Goal: Task Accomplishment & Management: Manage account settings

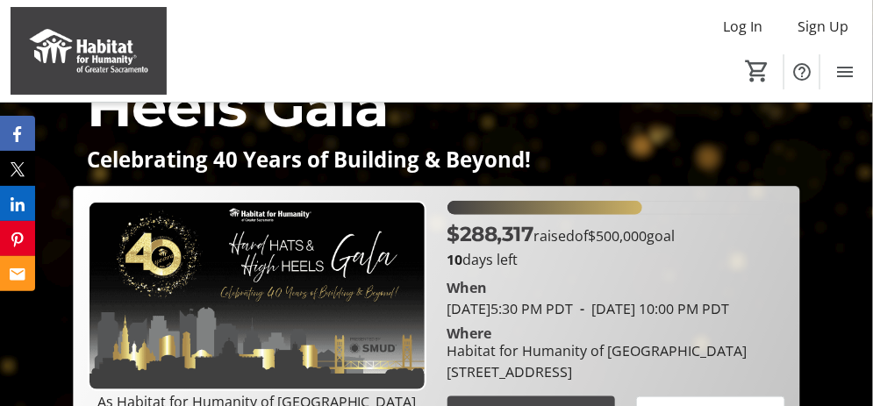
scroll to position [176, 0]
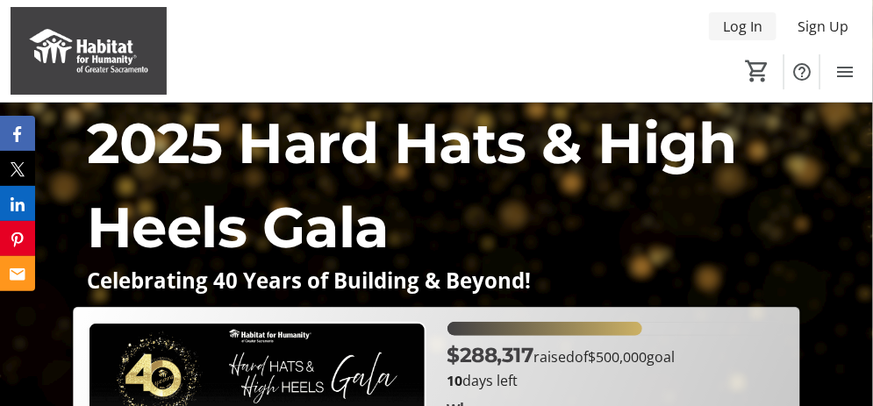
click at [747, 27] on span "Log In" at bounding box center [742, 26] width 39 height 21
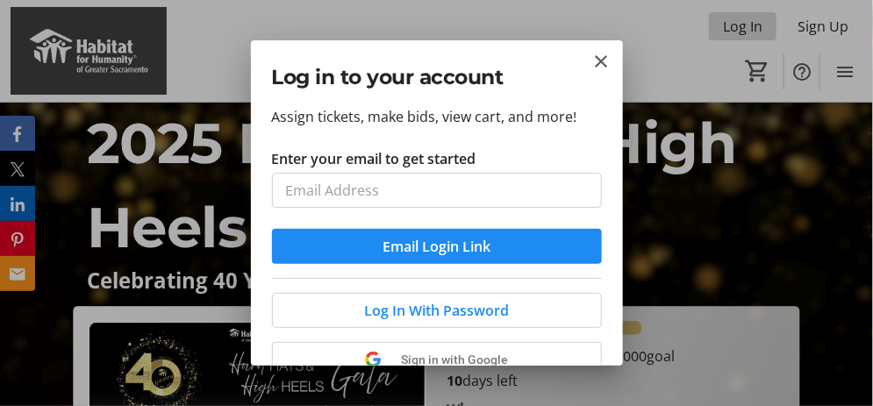
scroll to position [0, 0]
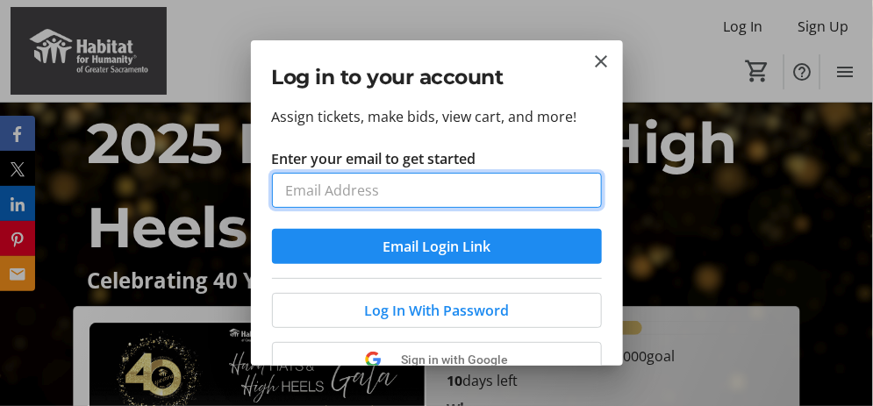
click at [457, 191] on input "Enter your email to get started" at bounding box center [437, 190] width 330 height 35
type input "[EMAIL_ADDRESS][DOMAIN_NAME]"
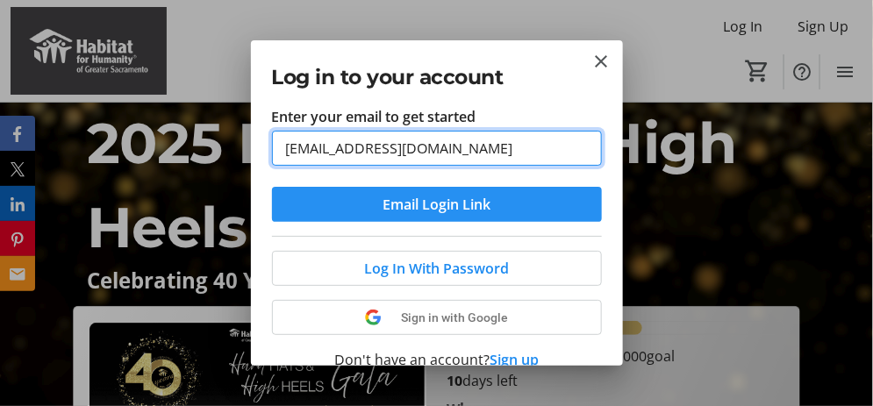
scroll to position [11, 0]
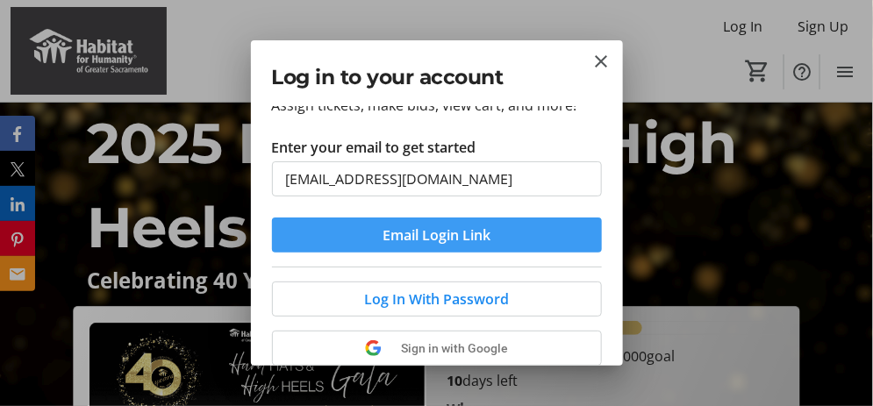
click at [477, 236] on span "Email Login Link" at bounding box center [437, 235] width 108 height 21
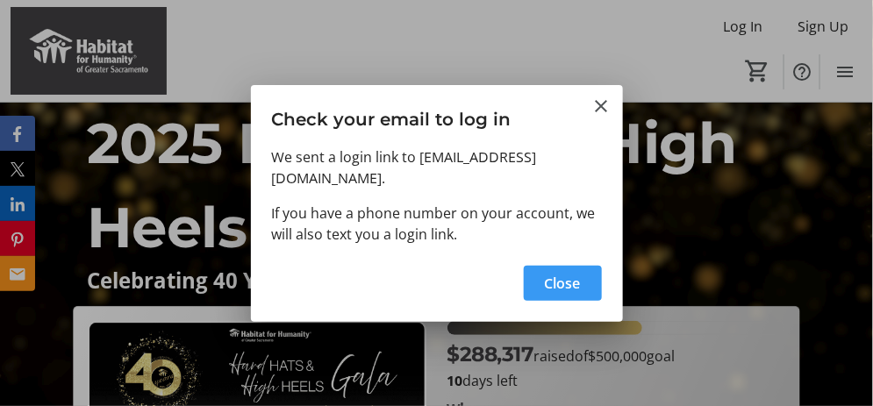
click at [559, 273] on span "Close" at bounding box center [563, 283] width 36 height 21
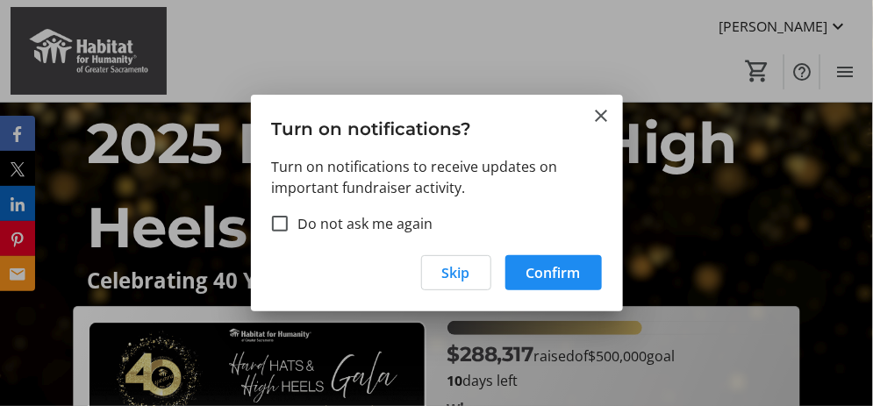
scroll to position [0, 0]
click at [462, 271] on span "Skip" at bounding box center [456, 272] width 28 height 21
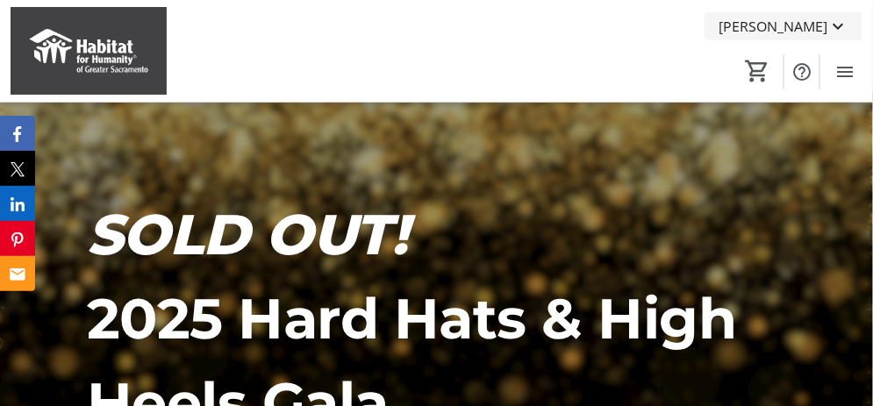
click at [836, 26] on mat-icon at bounding box center [838, 26] width 21 height 21
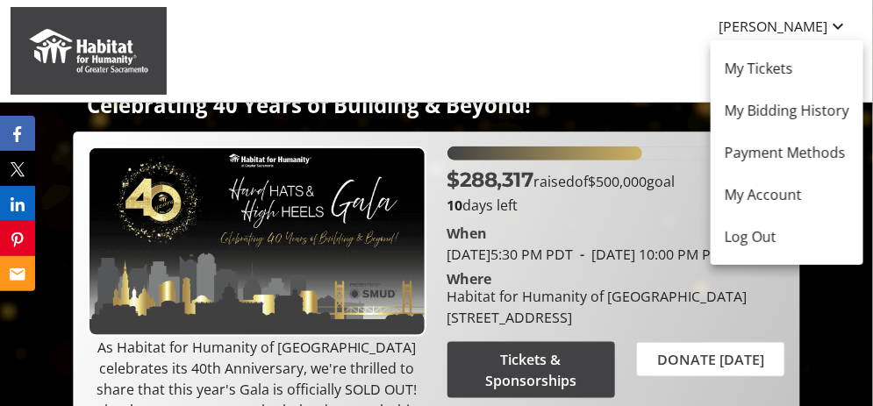
scroll to position [263, 0]
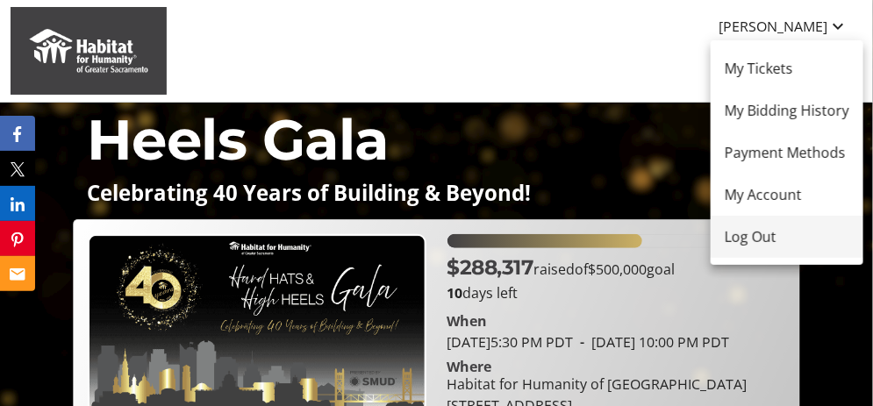
click at [760, 233] on span "Log Out" at bounding box center [787, 236] width 125 height 21
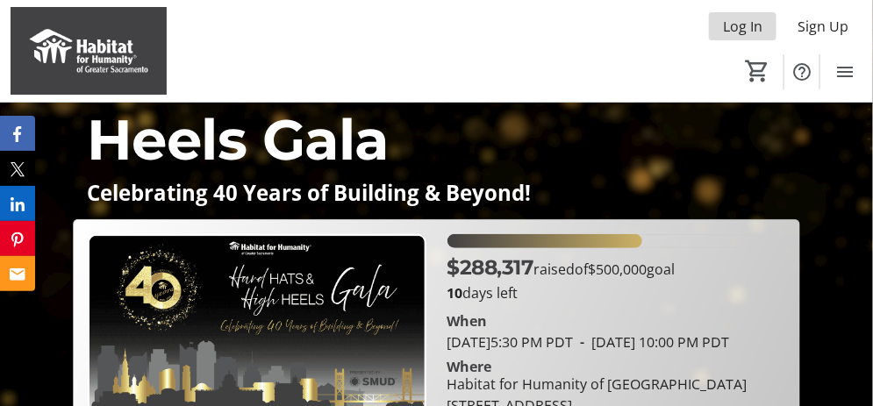
click at [750, 26] on span "Log In" at bounding box center [742, 26] width 39 height 21
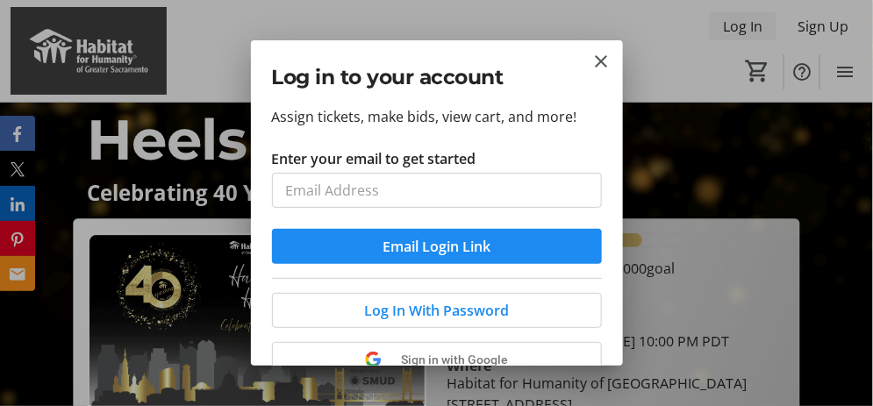
scroll to position [0, 0]
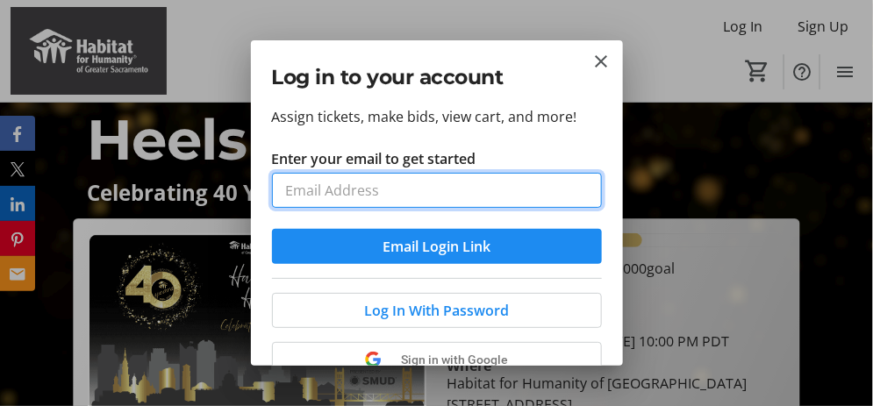
click at [485, 190] on input "Enter your email to get started" at bounding box center [437, 190] width 330 height 35
type input "[EMAIL_ADDRESS][DOMAIN_NAME]"
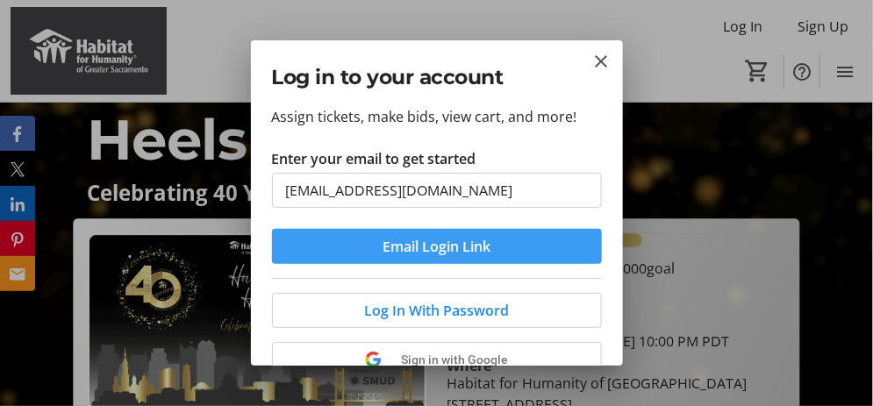
click at [491, 243] on span "submit" at bounding box center [437, 247] width 330 height 42
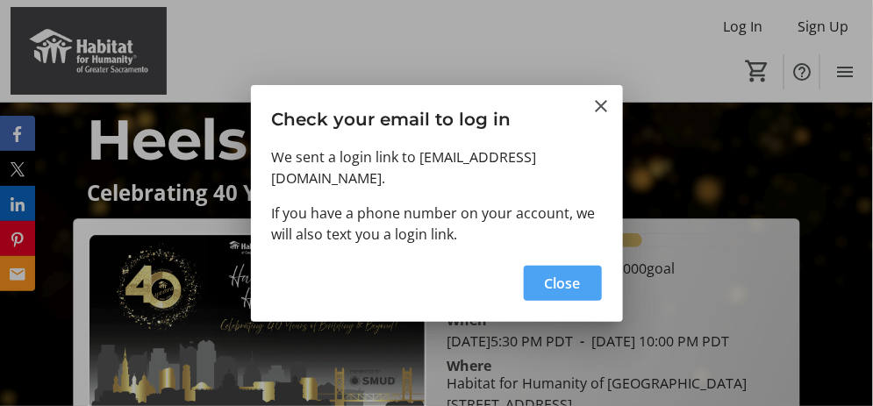
click at [573, 275] on span "Close" at bounding box center [563, 283] width 36 height 21
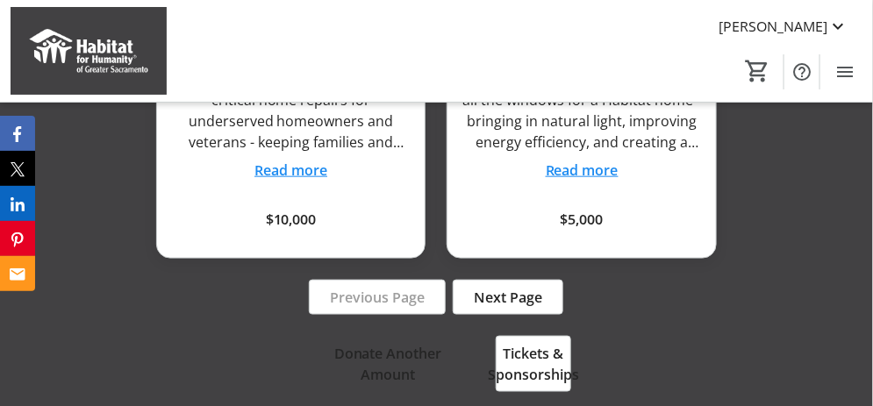
scroll to position [3949, 0]
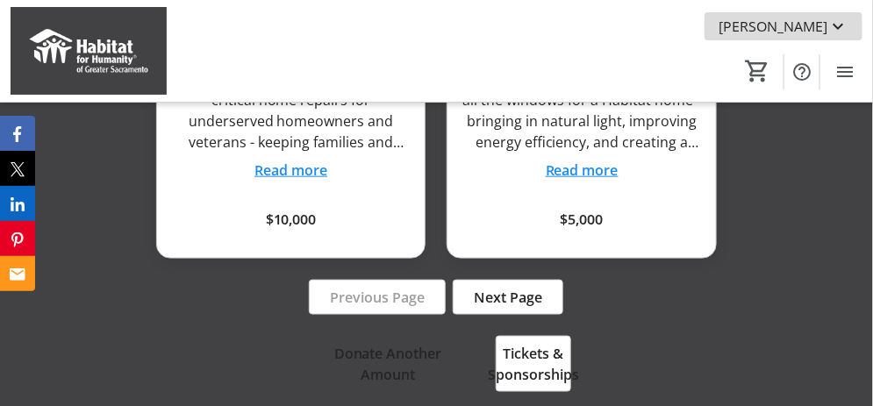
click at [840, 27] on mat-icon at bounding box center [838, 26] width 21 height 21
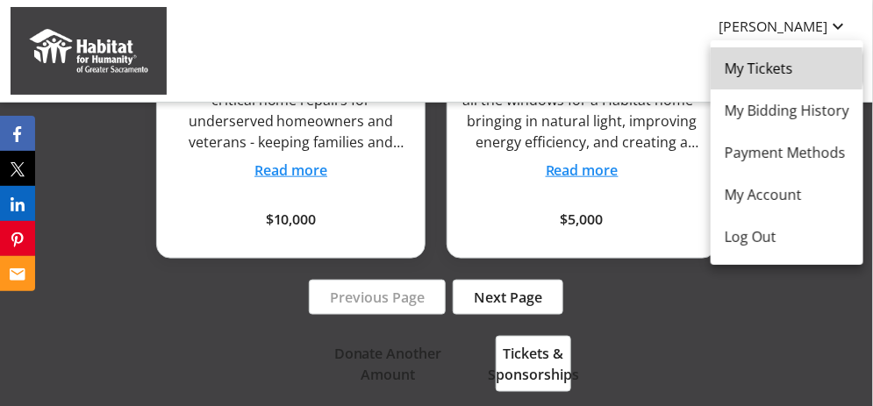
click at [758, 68] on span "My Tickets" at bounding box center [787, 68] width 125 height 21
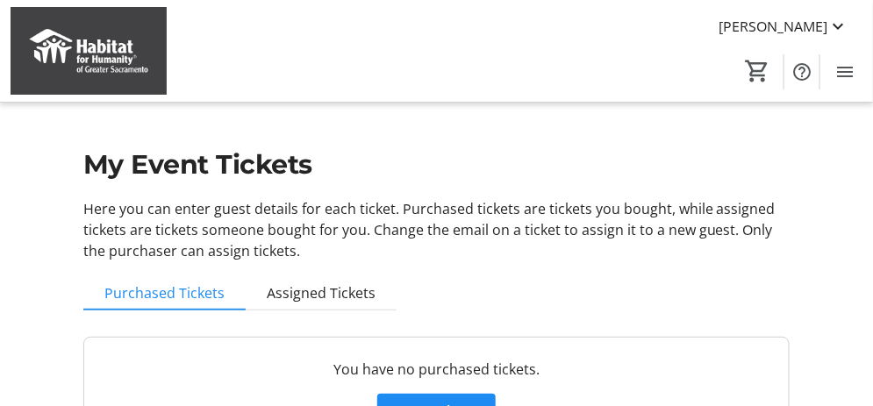
scroll to position [65, 0]
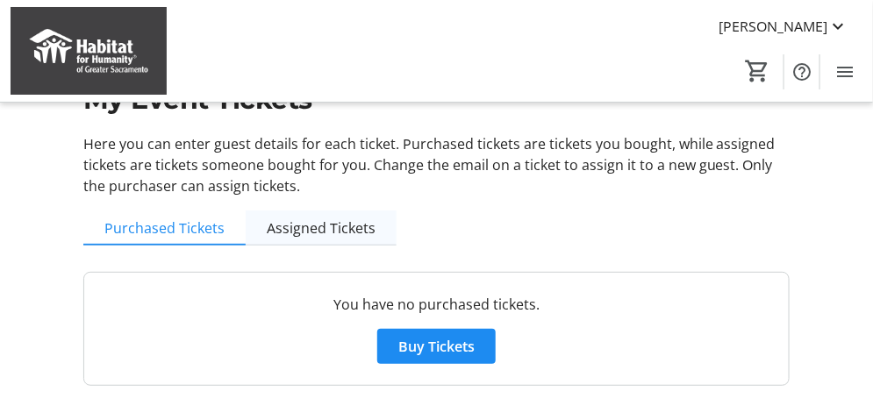
click at [314, 227] on span "Assigned Tickets" at bounding box center [321, 228] width 109 height 14
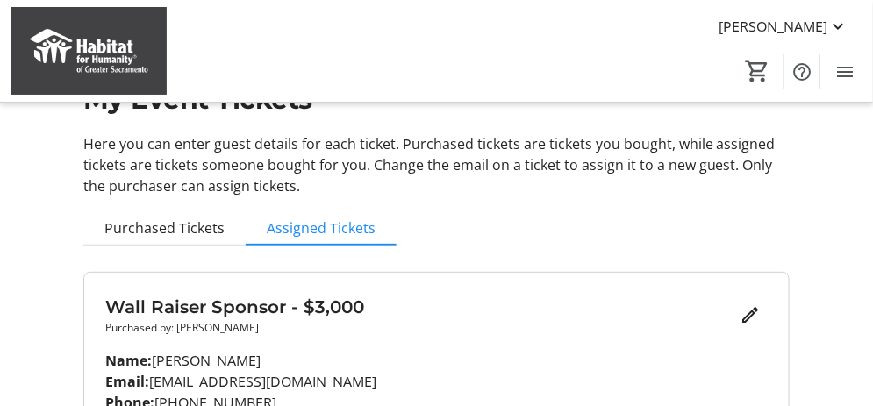
scroll to position [88, 0]
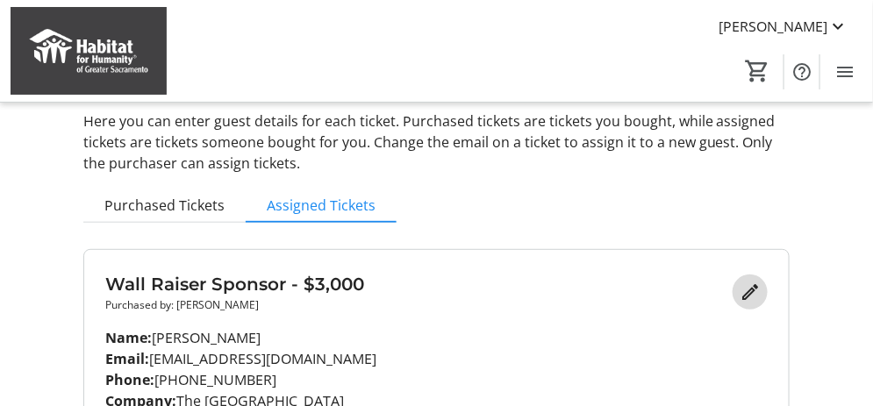
click at [752, 290] on mat-icon "Edit" at bounding box center [750, 292] width 21 height 21
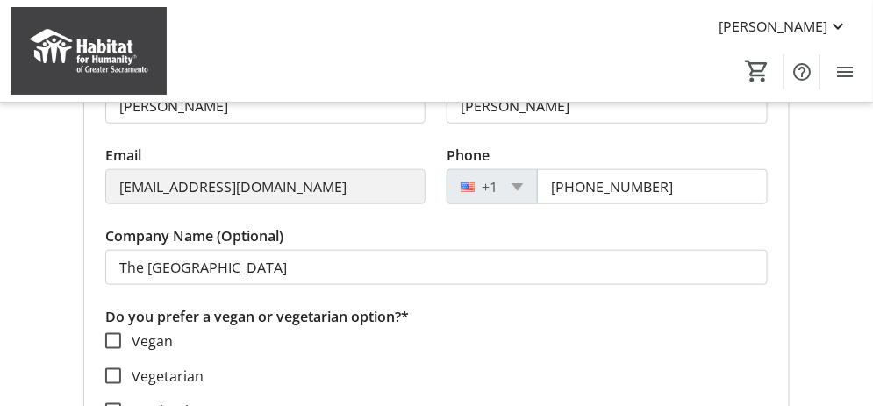
scroll to position [439, 0]
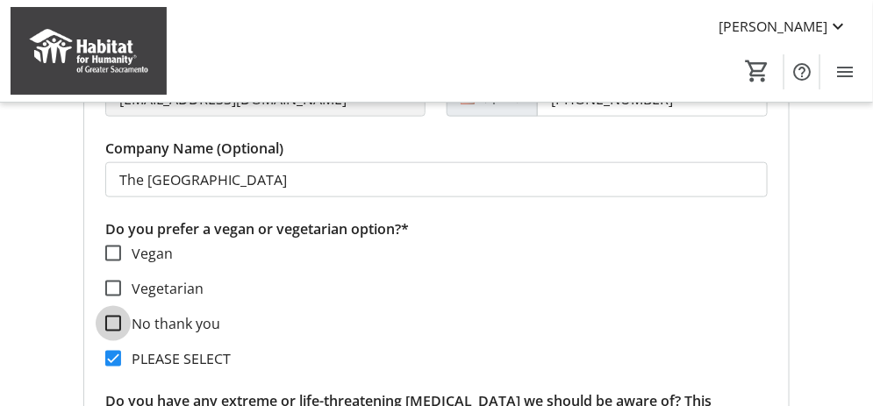
click at [105, 319] on input "No thank you" at bounding box center [113, 324] width 16 height 16
checkbox input "true"
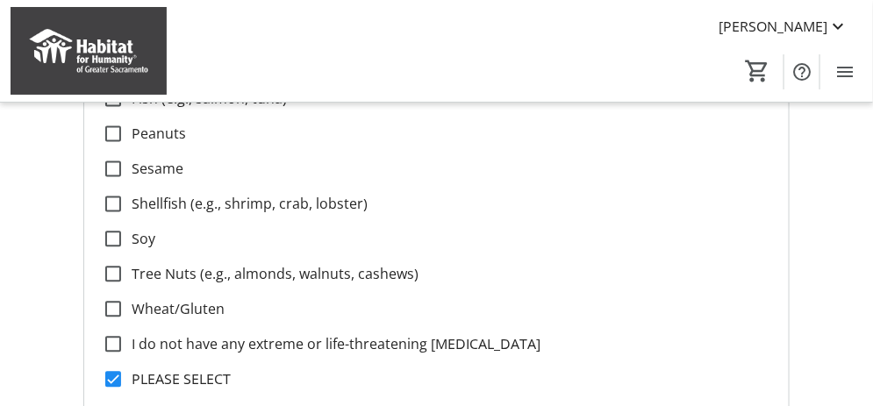
scroll to position [964, 0]
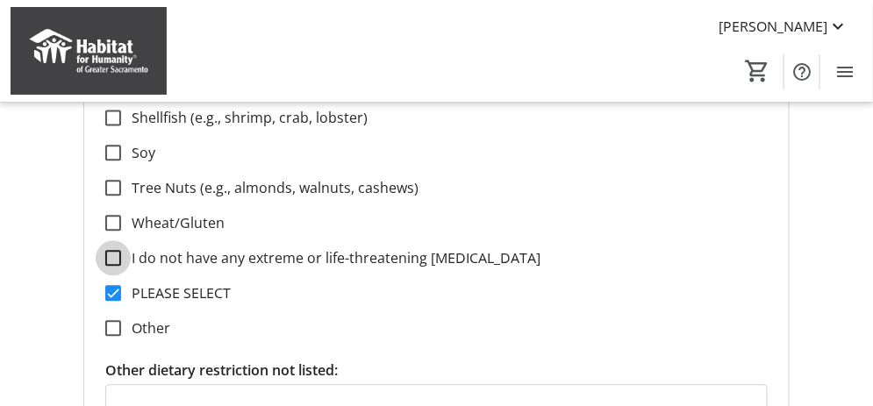
click at [114, 253] on input "I do not have any extreme or life-threatening [MEDICAL_DATA]" at bounding box center [113, 258] width 16 height 16
checkbox input "true"
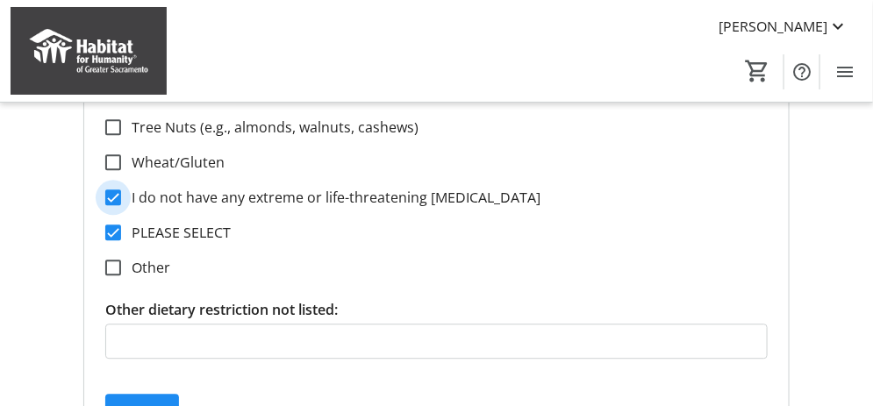
scroll to position [1136, 0]
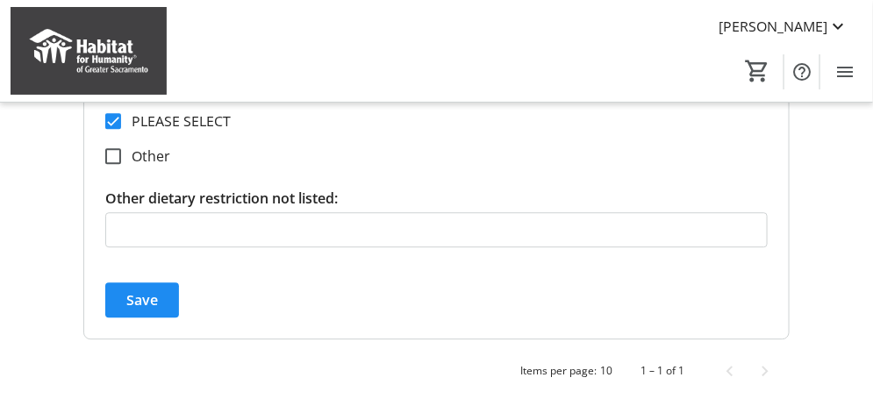
click at [153, 297] on span "Save" at bounding box center [142, 300] width 32 height 21
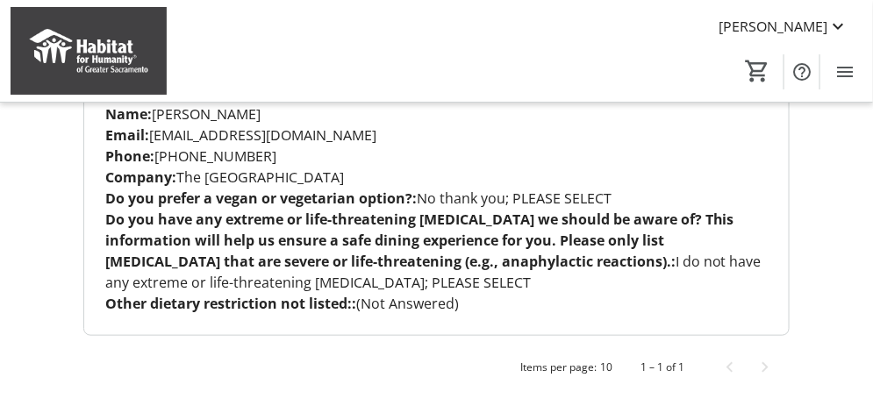
scroll to position [311, 0]
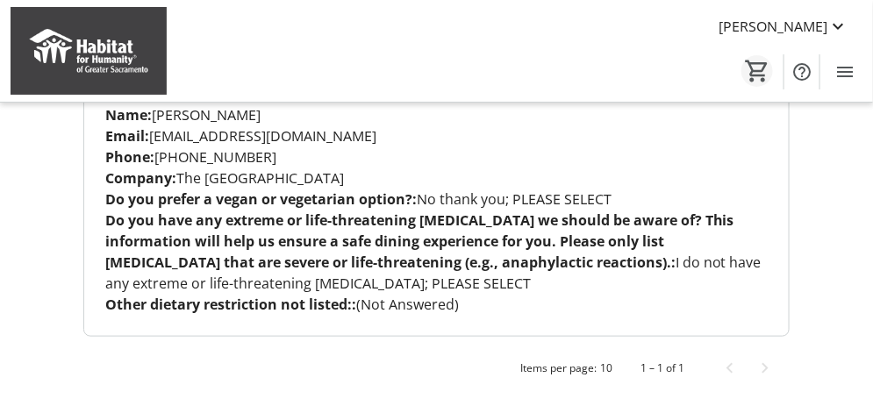
click at [750, 66] on mat-icon "0" at bounding box center [757, 71] width 26 height 26
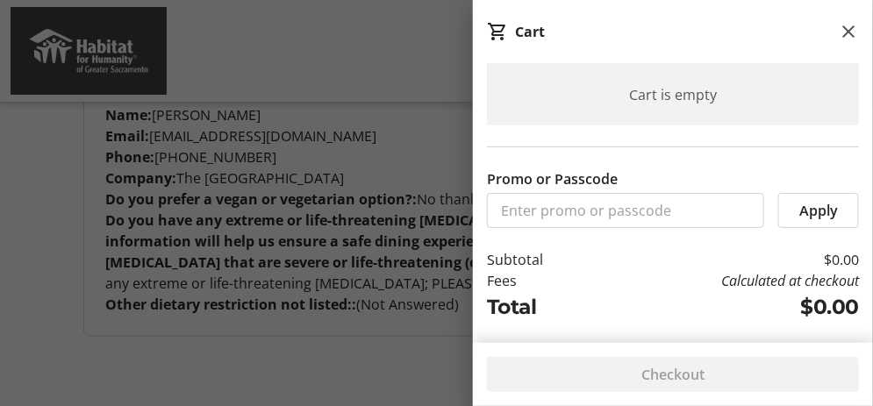
click at [430, 90] on div at bounding box center [436, 48] width 873 height 718
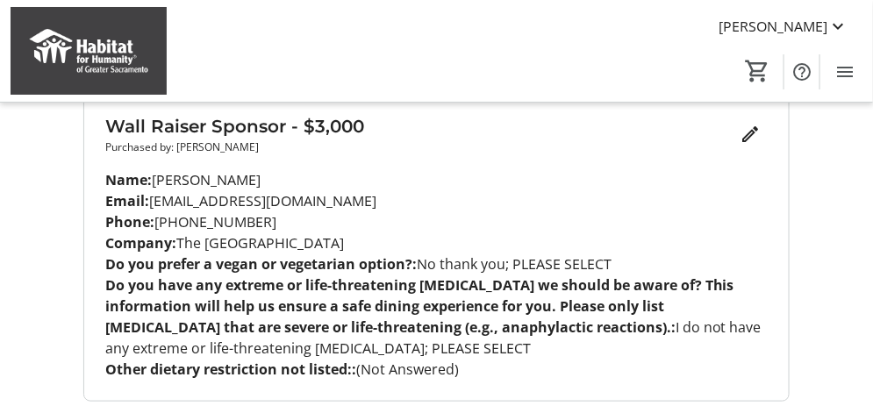
scroll to position [223, 0]
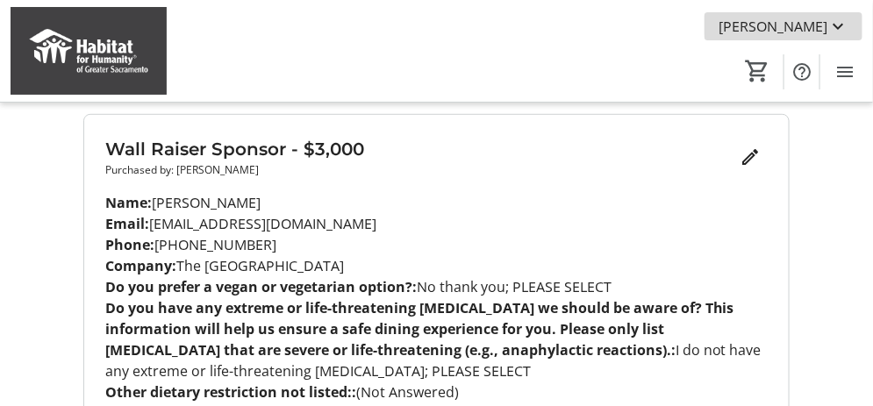
click at [840, 21] on mat-icon at bounding box center [838, 26] width 21 height 21
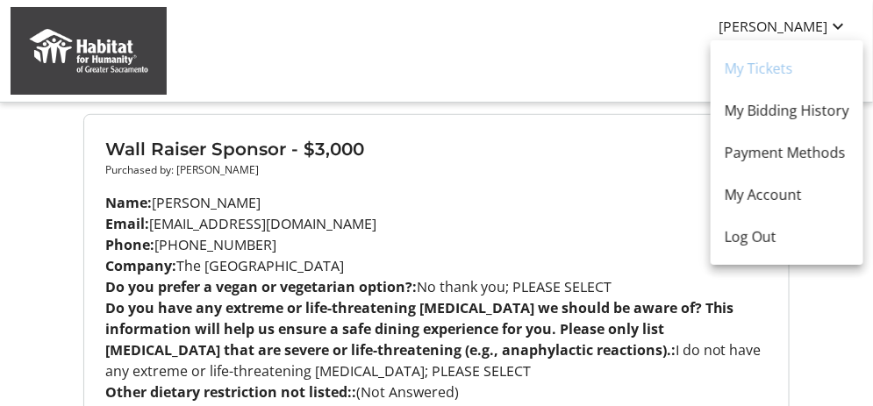
click at [584, 178] on div at bounding box center [436, 203] width 873 height 406
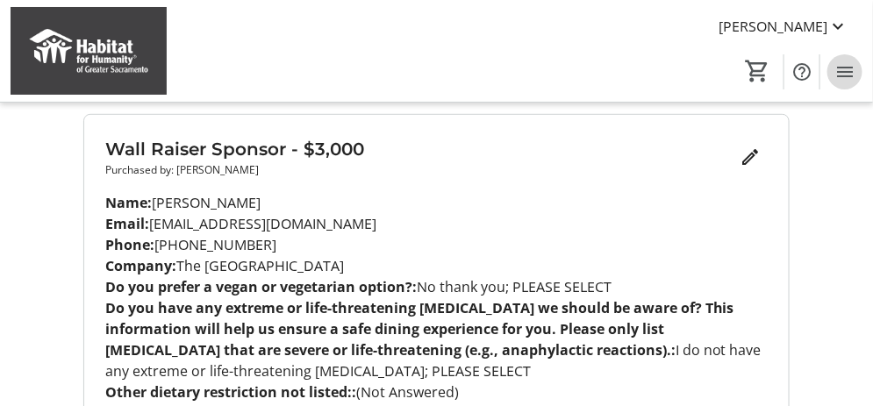
click at [849, 67] on mat-icon "Menu" at bounding box center [845, 71] width 21 height 21
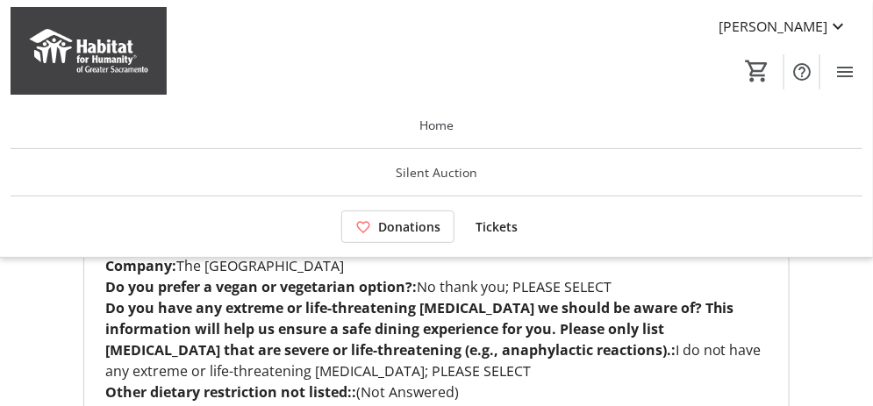
click at [658, 369] on p "Do you have any extreme or life-threatening [MEDICAL_DATA] we should be aware o…" at bounding box center [436, 340] width 663 height 84
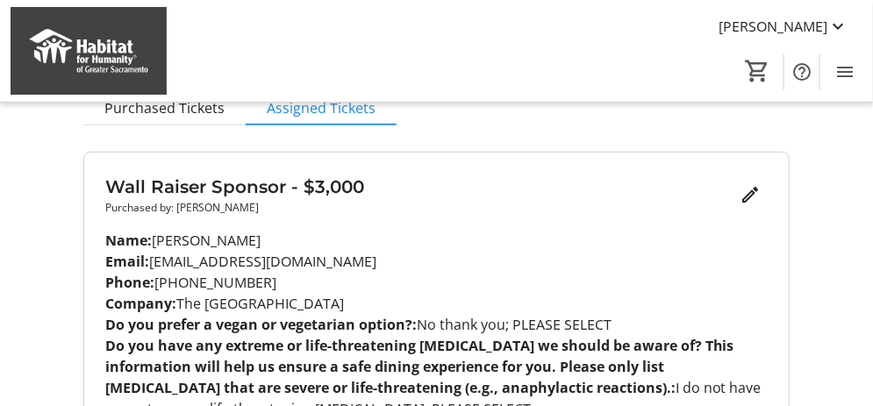
scroll to position [135, 0]
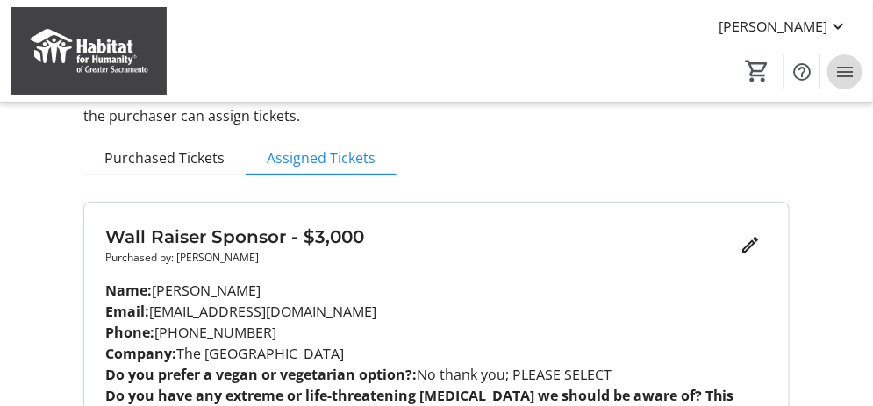
click at [847, 70] on mat-icon "Menu" at bounding box center [845, 71] width 21 height 21
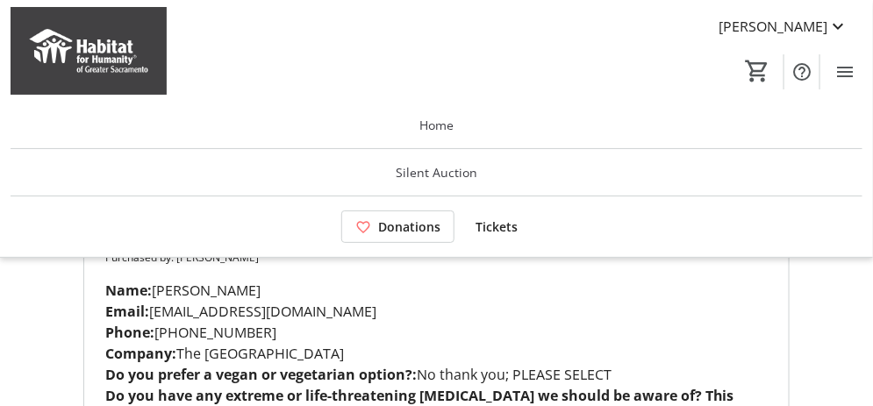
click at [484, 225] on span "Tickets" at bounding box center [497, 227] width 42 height 18
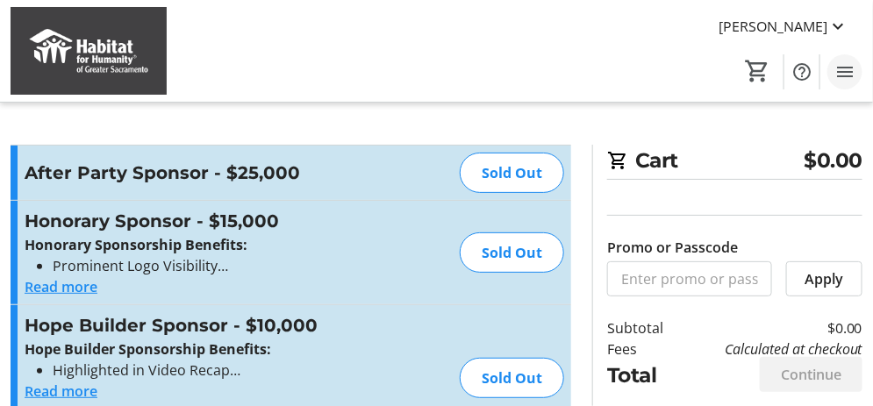
click at [841, 75] on mat-icon "Menu" at bounding box center [845, 71] width 21 height 21
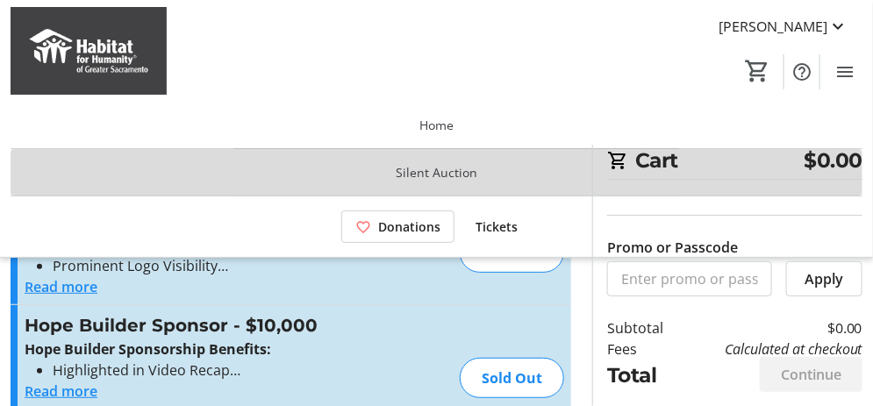
click at [461, 167] on span "Silent Auction" at bounding box center [437, 172] width 82 height 18
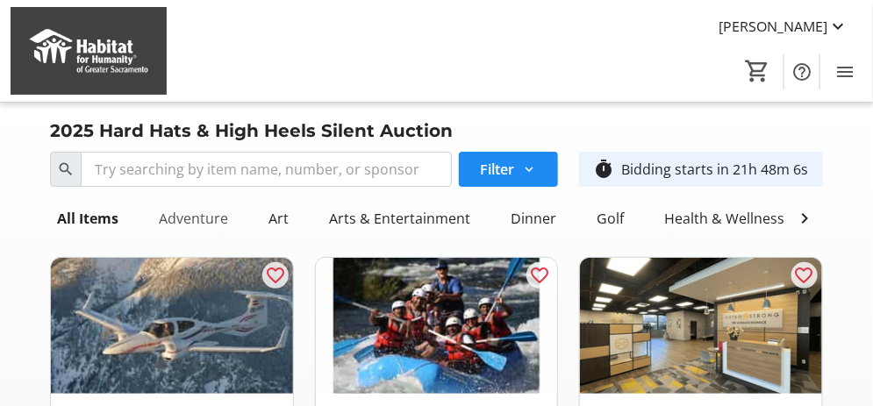
click at [208, 218] on div "Adventure" at bounding box center [193, 218] width 83 height 35
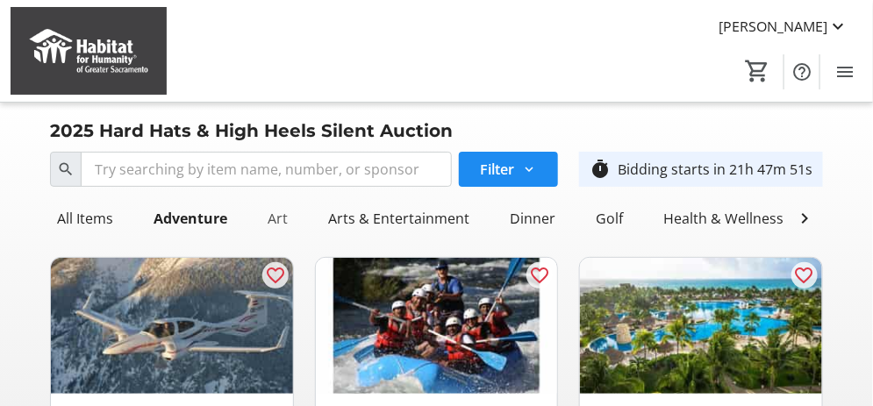
click at [285, 218] on div "Art" at bounding box center [278, 218] width 34 height 35
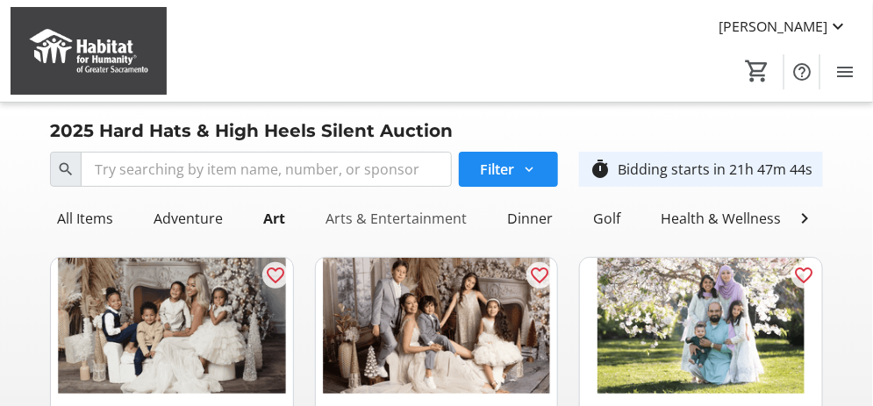
click at [374, 219] on div "Arts & Entertainment" at bounding box center [396, 218] width 155 height 35
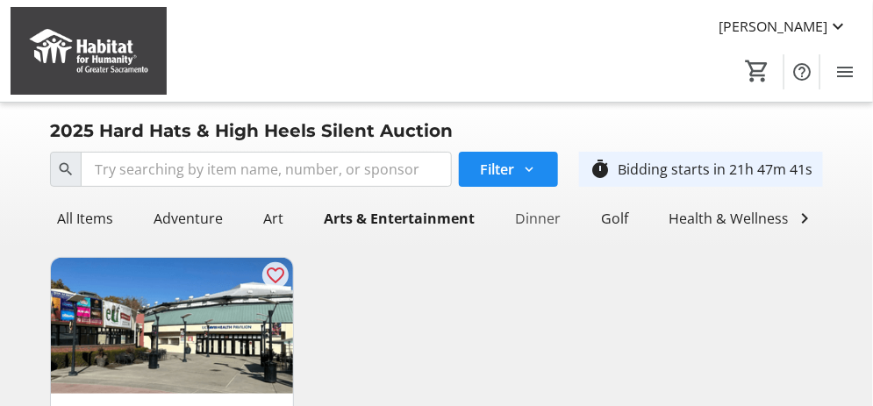
click at [522, 217] on div "Dinner" at bounding box center [538, 218] width 60 height 35
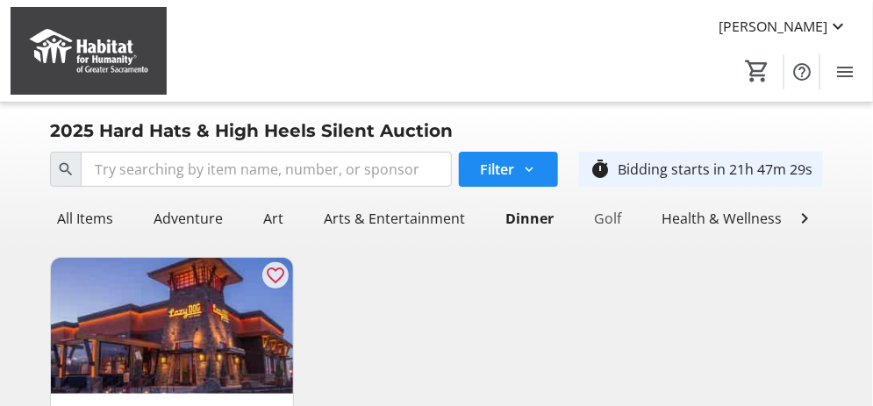
click at [600, 218] on div "Golf" at bounding box center [607, 218] width 41 height 35
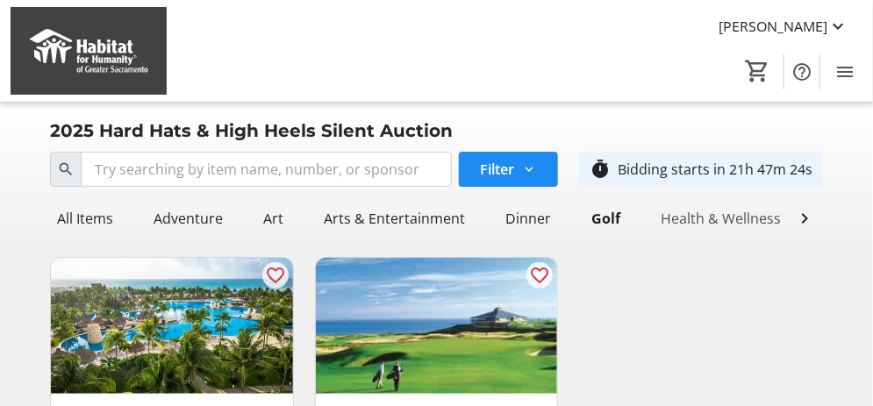
click at [726, 218] on div "Health & Wellness" at bounding box center [721, 218] width 134 height 35
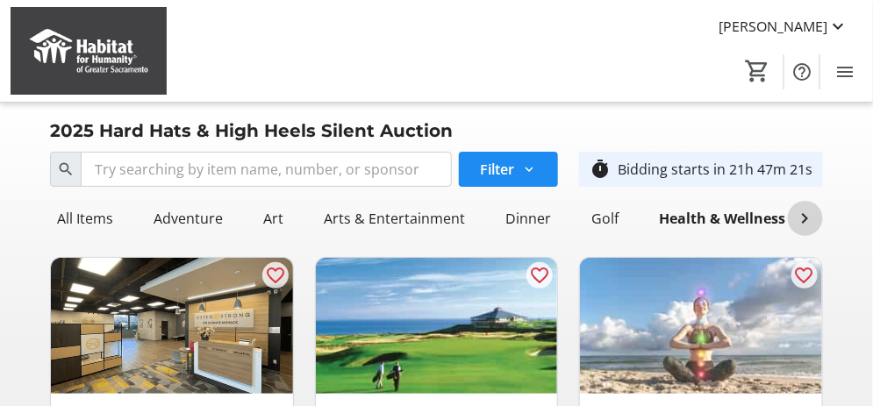
click at [807, 222] on mat-icon at bounding box center [805, 218] width 21 height 21
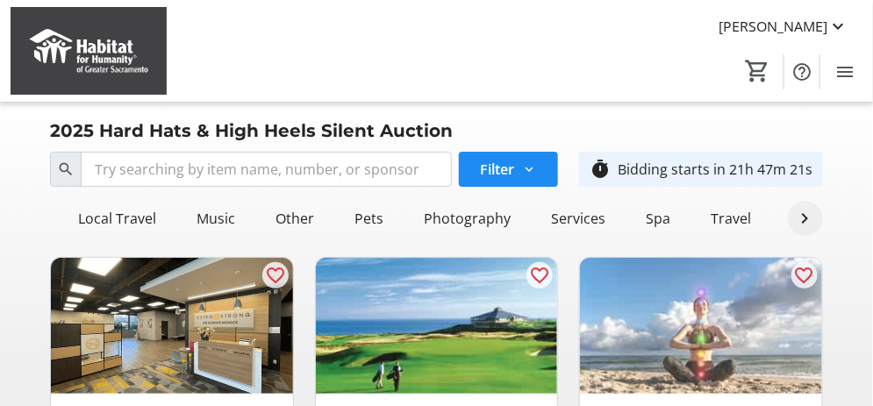
scroll to position [0, 1361]
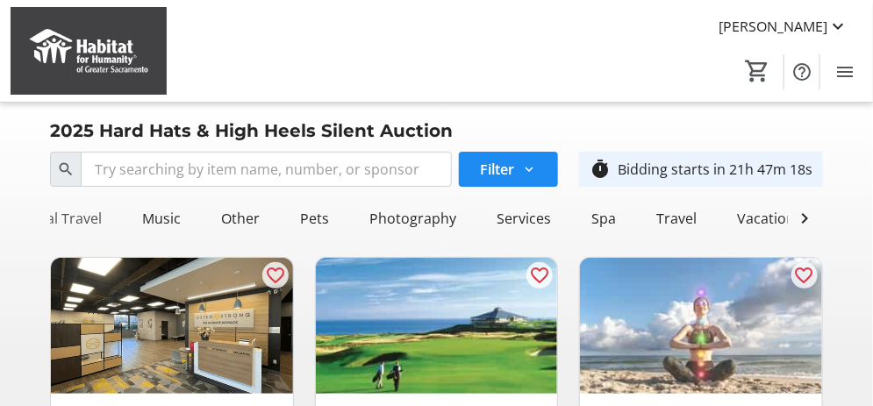
click at [63, 218] on div "Local Travel" at bounding box center [63, 218] width 92 height 35
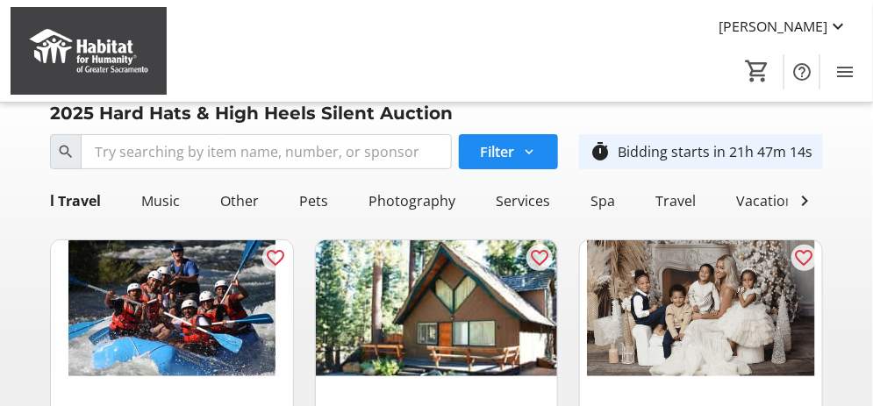
scroll to position [0, 0]
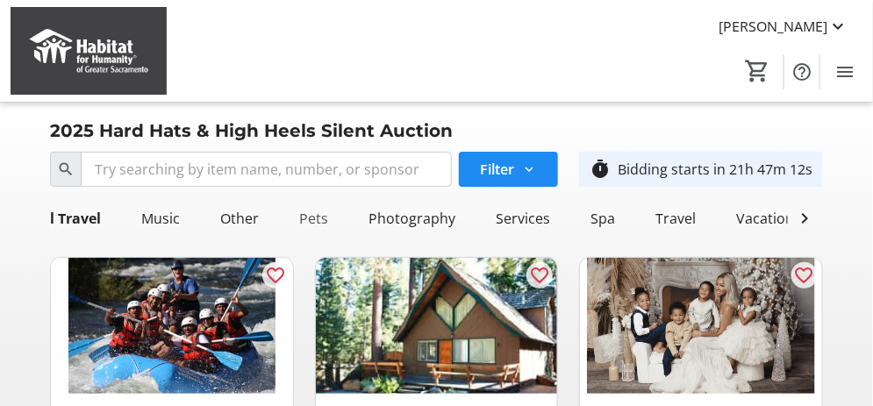
click at [297, 214] on div "Pets" at bounding box center [313, 218] width 43 height 35
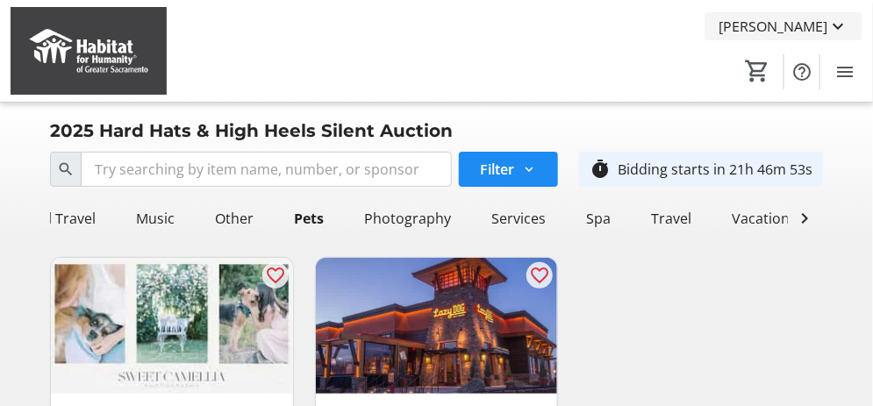
click at [837, 25] on mat-icon at bounding box center [838, 26] width 21 height 21
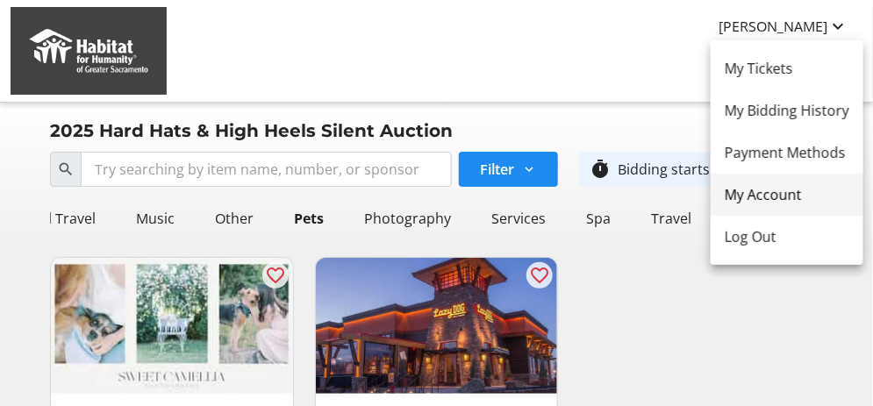
click at [756, 193] on span "My Account" at bounding box center [787, 194] width 125 height 21
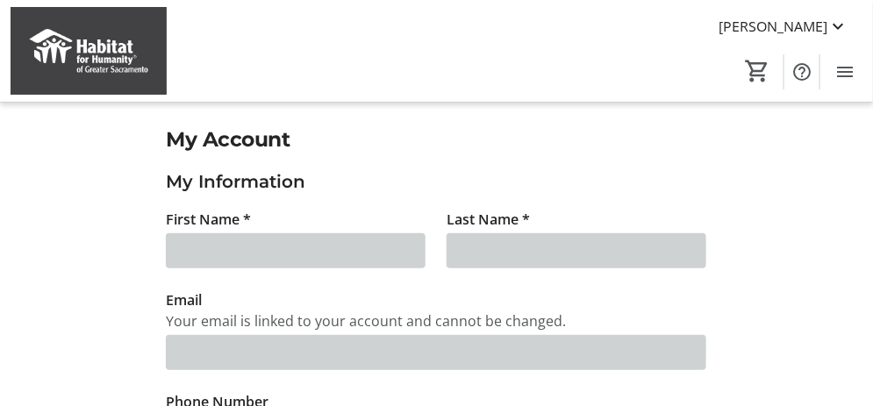
type input "[PERSON_NAME]"
type input "[EMAIL_ADDRESS][DOMAIN_NAME]"
type input "[PHONE_NUMBER]"
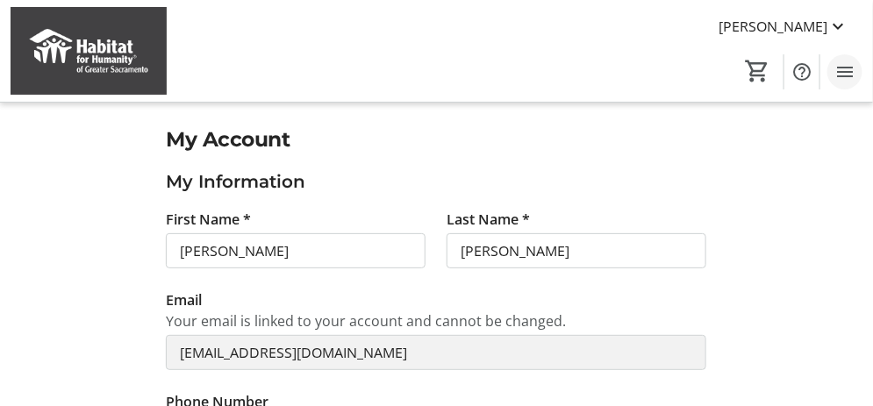
click at [851, 68] on mat-icon "Menu" at bounding box center [845, 71] width 21 height 21
